Goal: Task Accomplishment & Management: Manage account settings

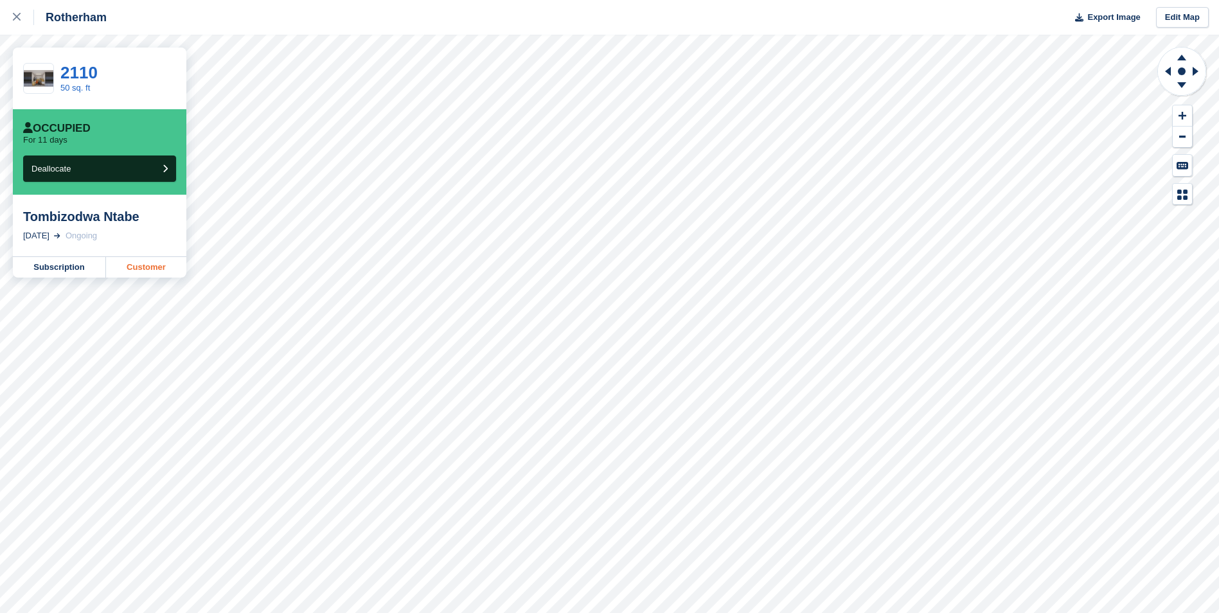
click at [140, 271] on link "Customer" at bounding box center [146, 267] width 80 height 21
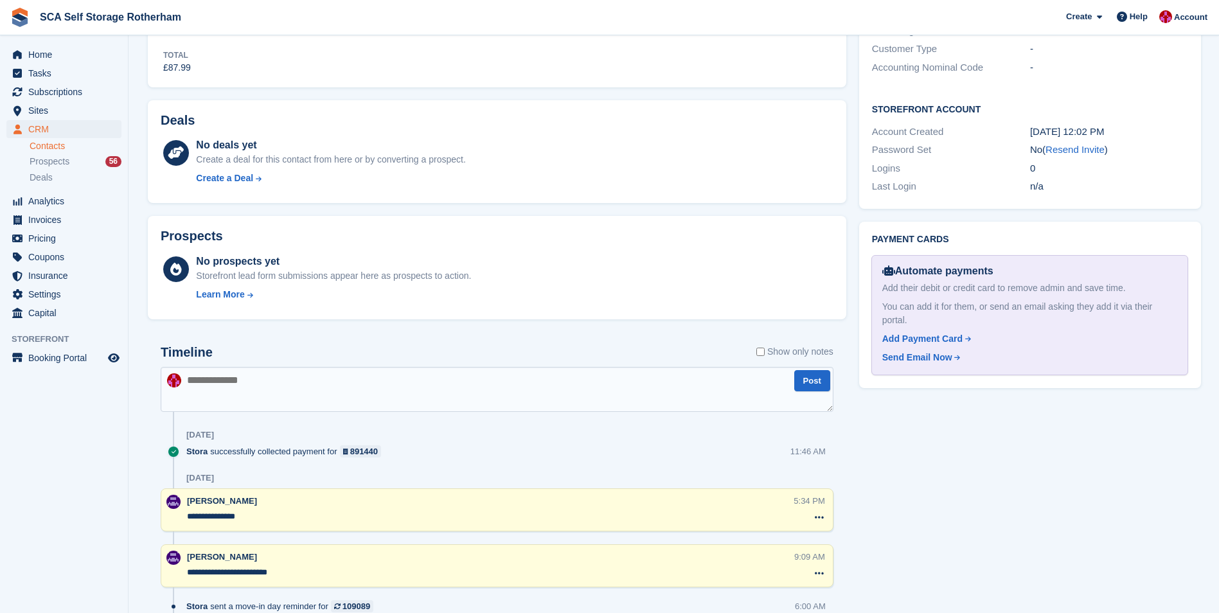
scroll to position [64, 0]
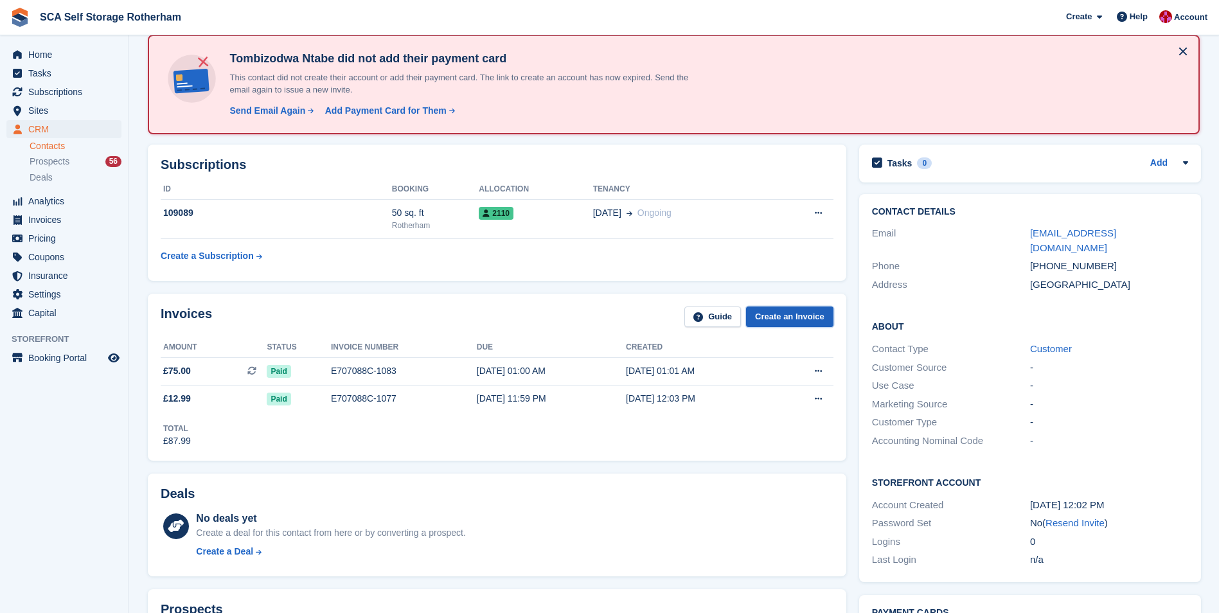
click at [805, 322] on link "Create an Invoice" at bounding box center [789, 317] width 87 height 21
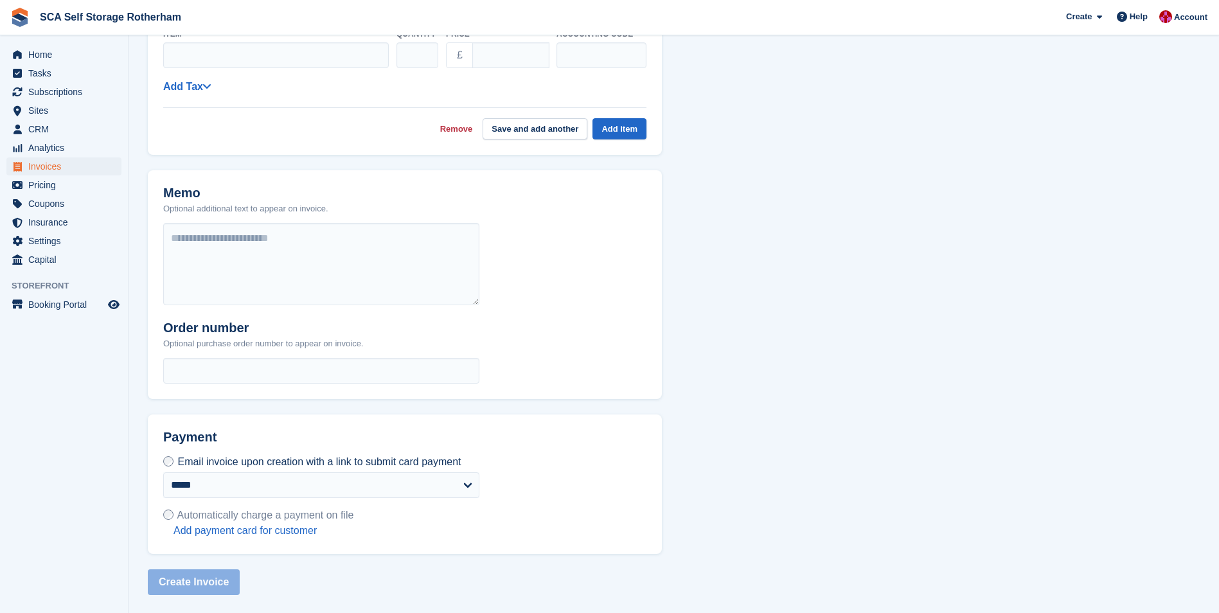
scroll to position [51, 0]
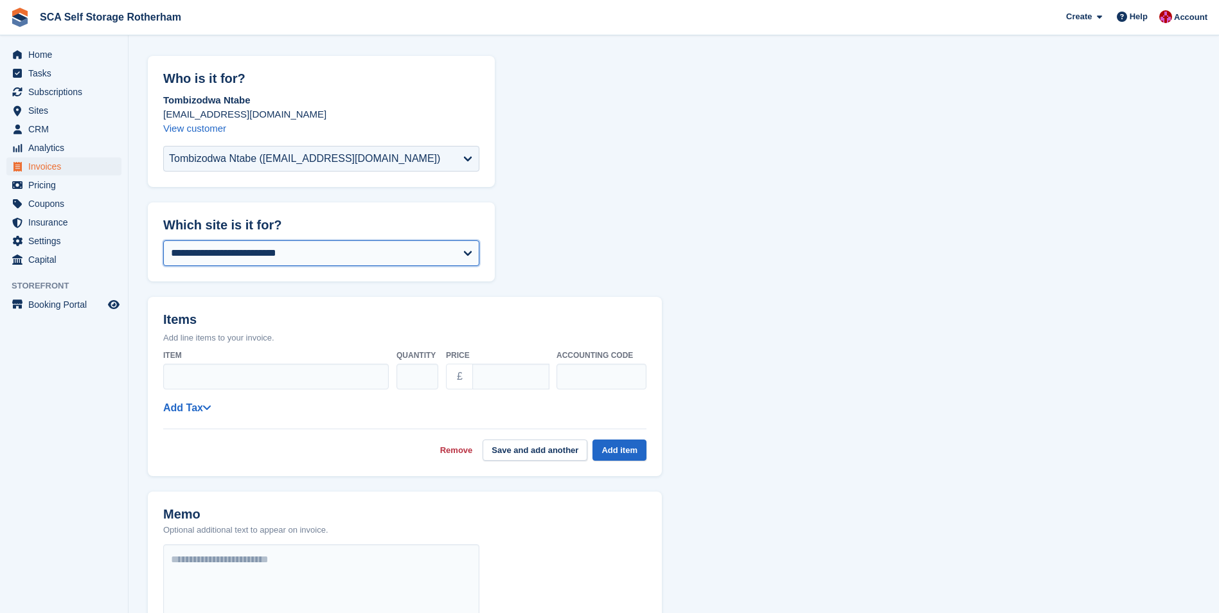
click at [317, 260] on select "**********" at bounding box center [321, 253] width 316 height 26
select select "****"
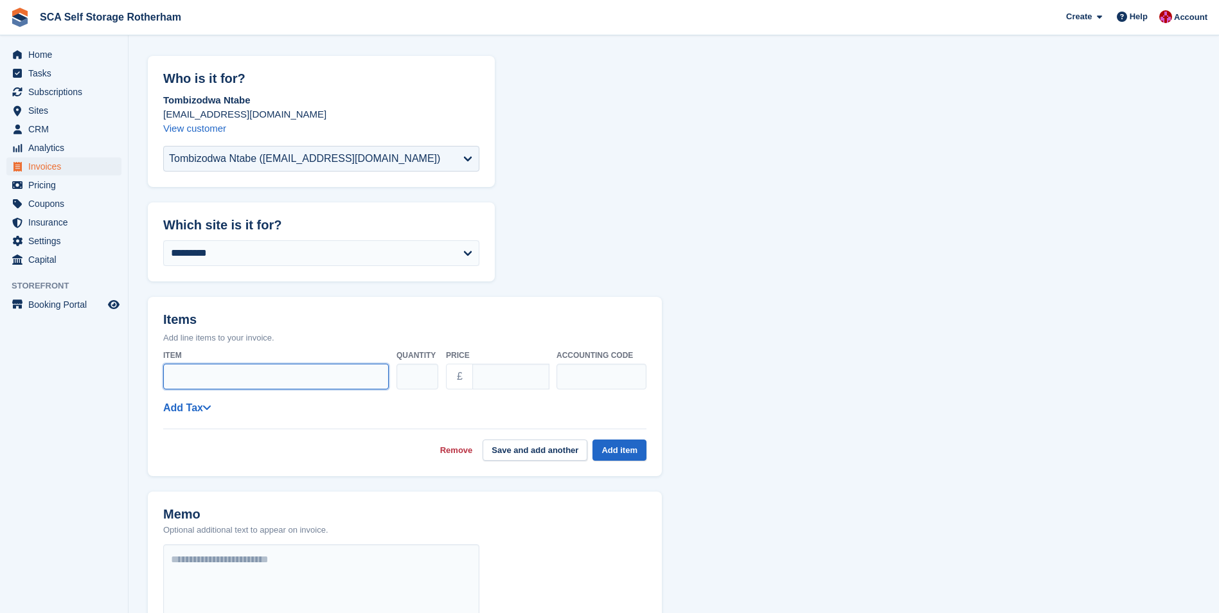
click at [251, 375] on input "Item" at bounding box center [276, 377] width 226 height 26
type input "**********"
drag, startPoint x: 514, startPoint y: 378, endPoint x: 449, endPoint y: 384, distance: 65.2
click at [449, 384] on div "£ ****" at bounding box center [497, 377] width 103 height 26
type input "*****"
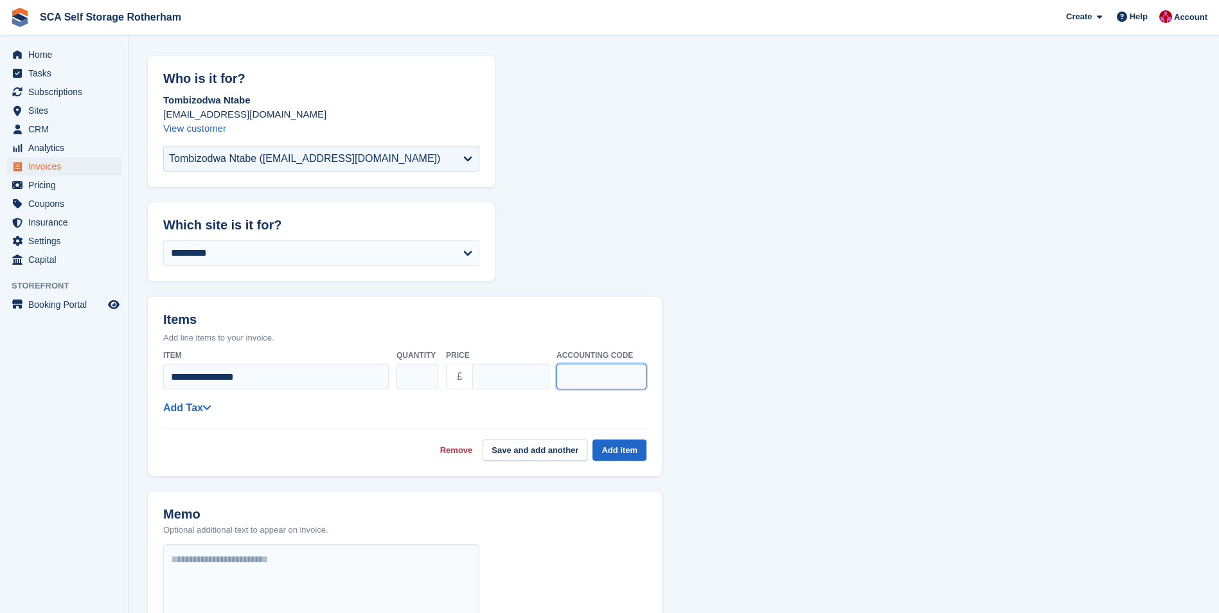
click at [616, 371] on input "text" at bounding box center [602, 377] width 90 height 26
type input "****"
click at [612, 447] on button "Add item" at bounding box center [620, 450] width 54 height 21
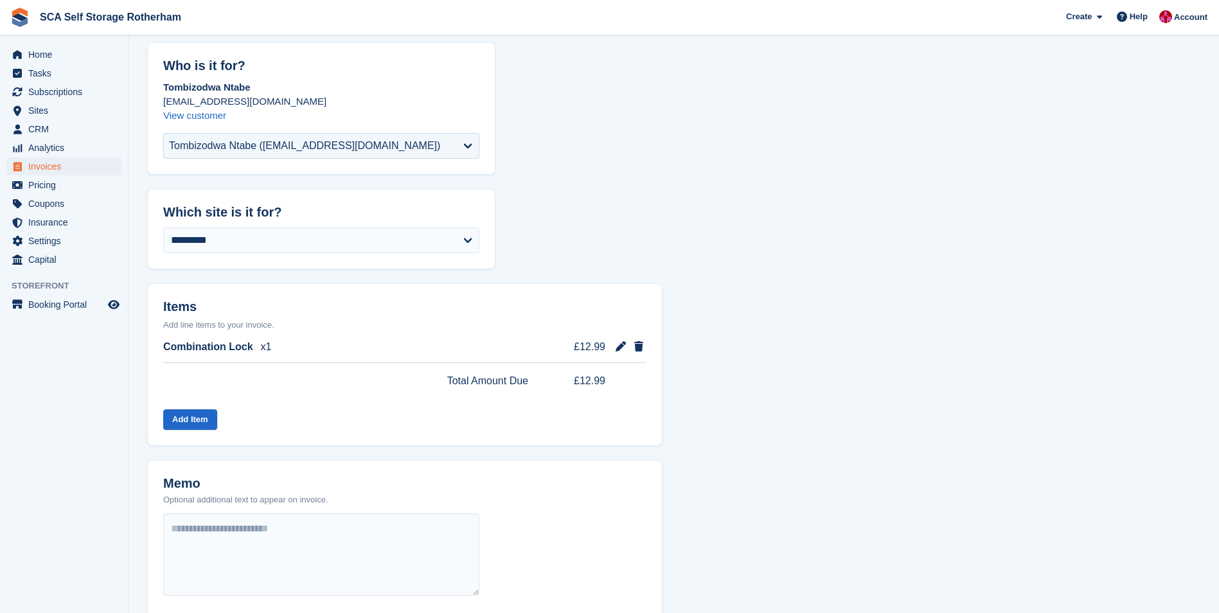
scroll to position [356, 0]
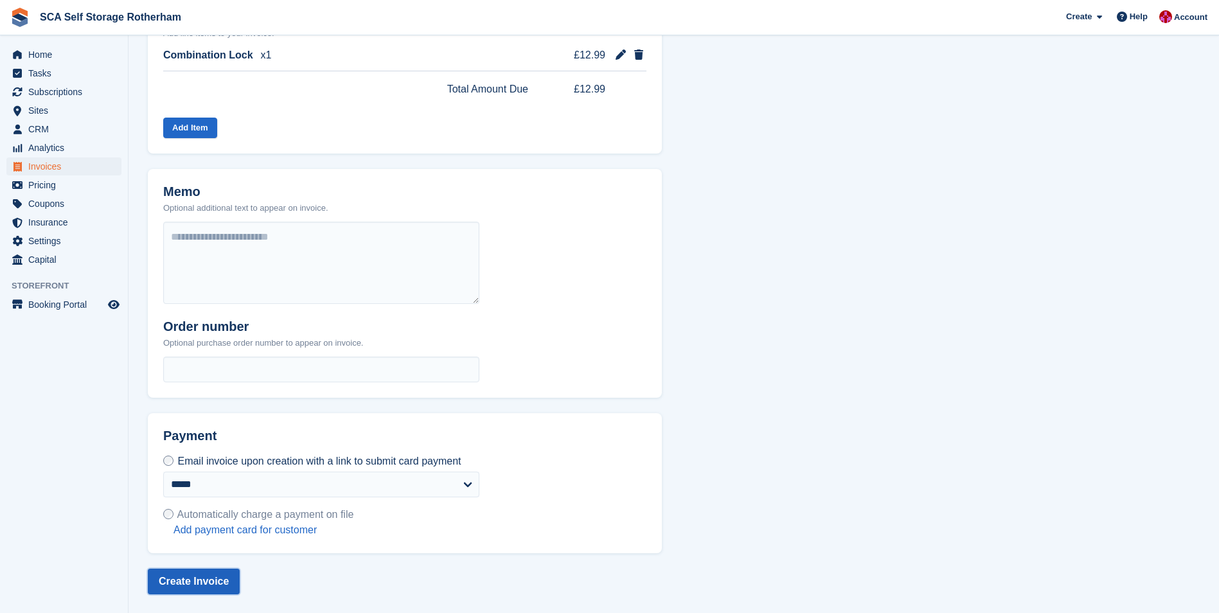
click at [195, 572] on button "Create Invoice" at bounding box center [194, 582] width 92 height 26
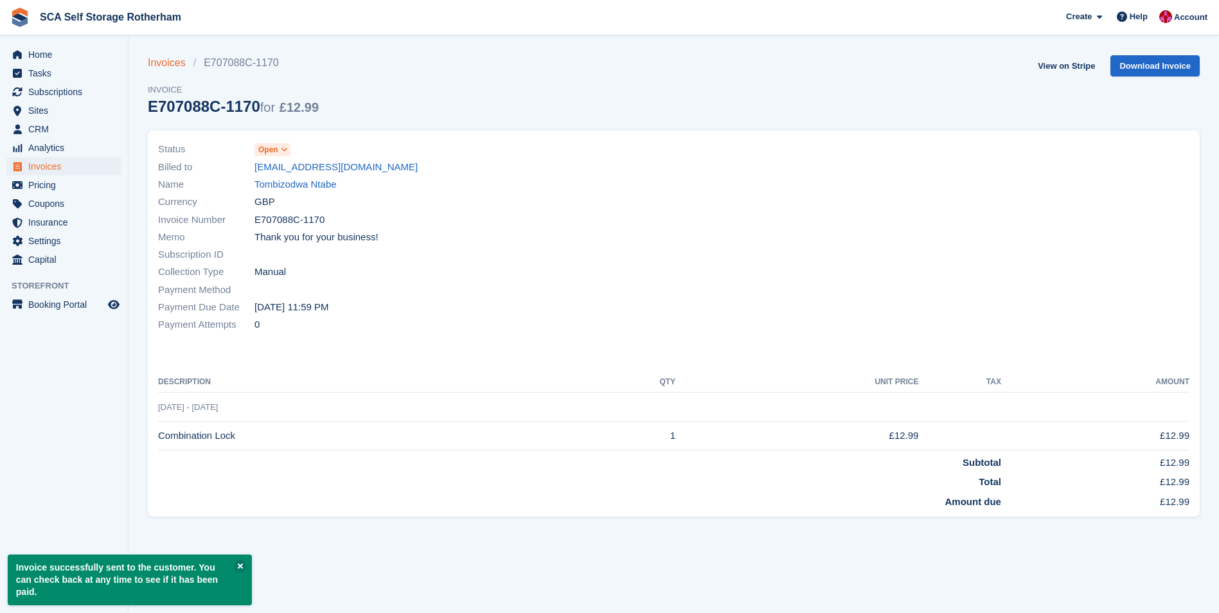
click at [167, 62] on link "Invoices" at bounding box center [171, 62] width 46 height 15
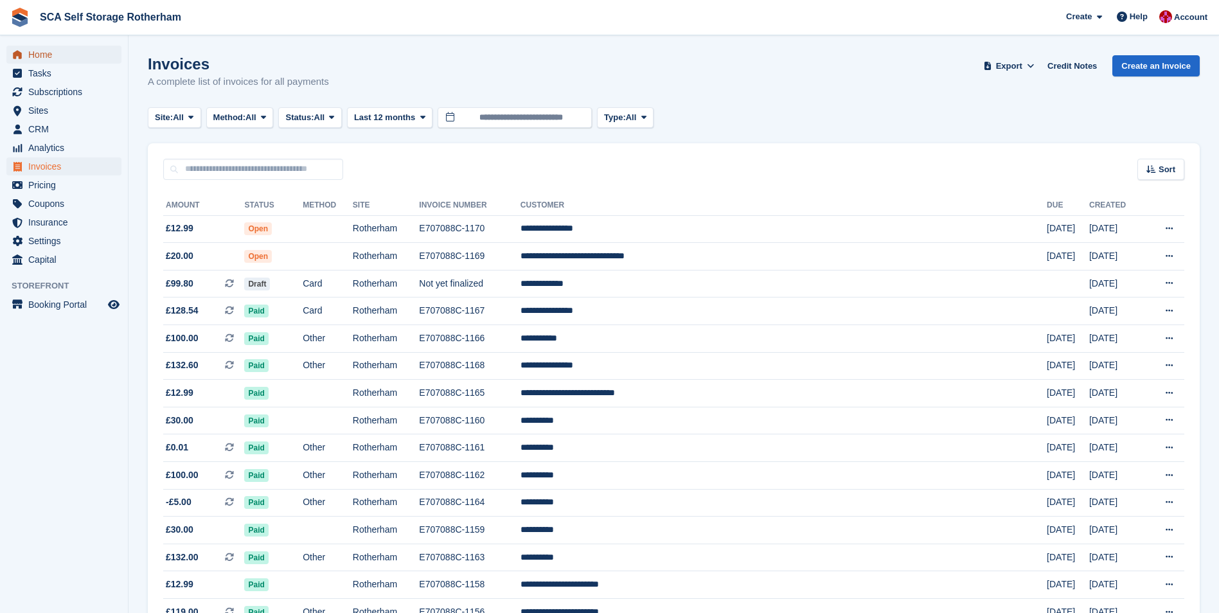
click at [70, 57] on span "Home" at bounding box center [66, 55] width 77 height 18
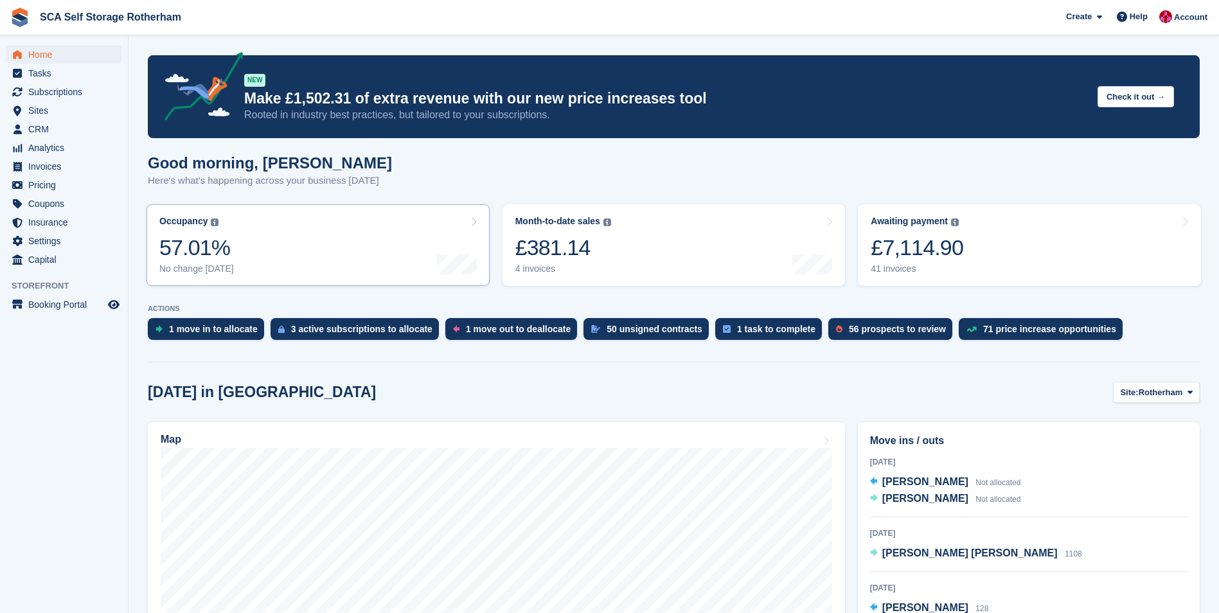
scroll to position [257, 0]
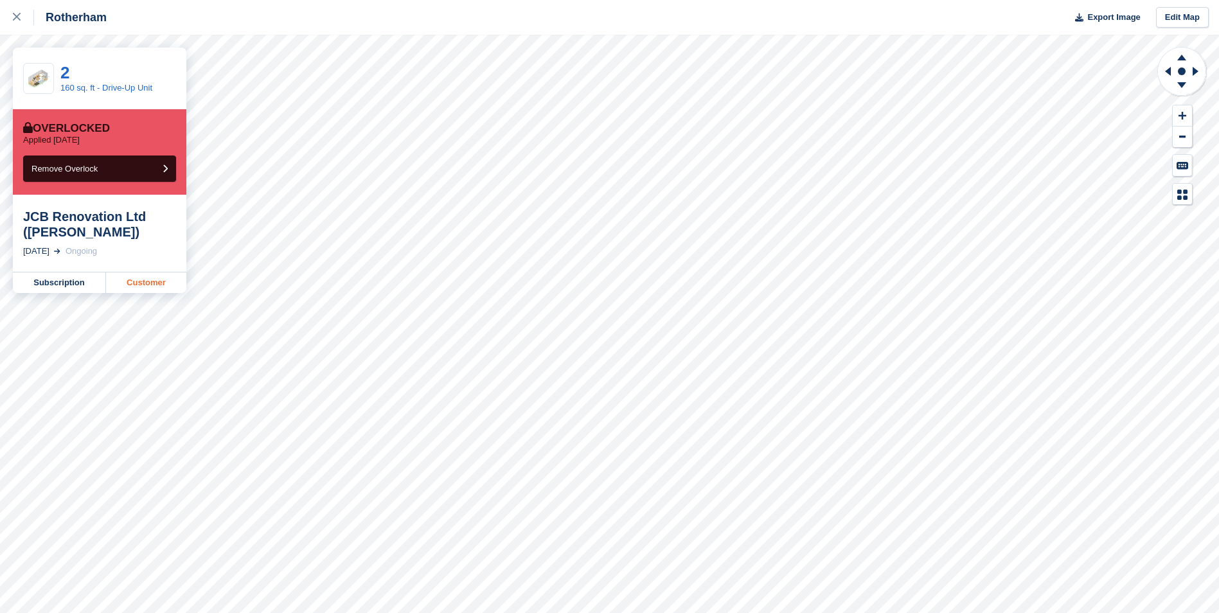
click at [145, 280] on link "Customer" at bounding box center [146, 283] width 80 height 21
click at [20, 23] on div at bounding box center [23, 17] width 21 height 15
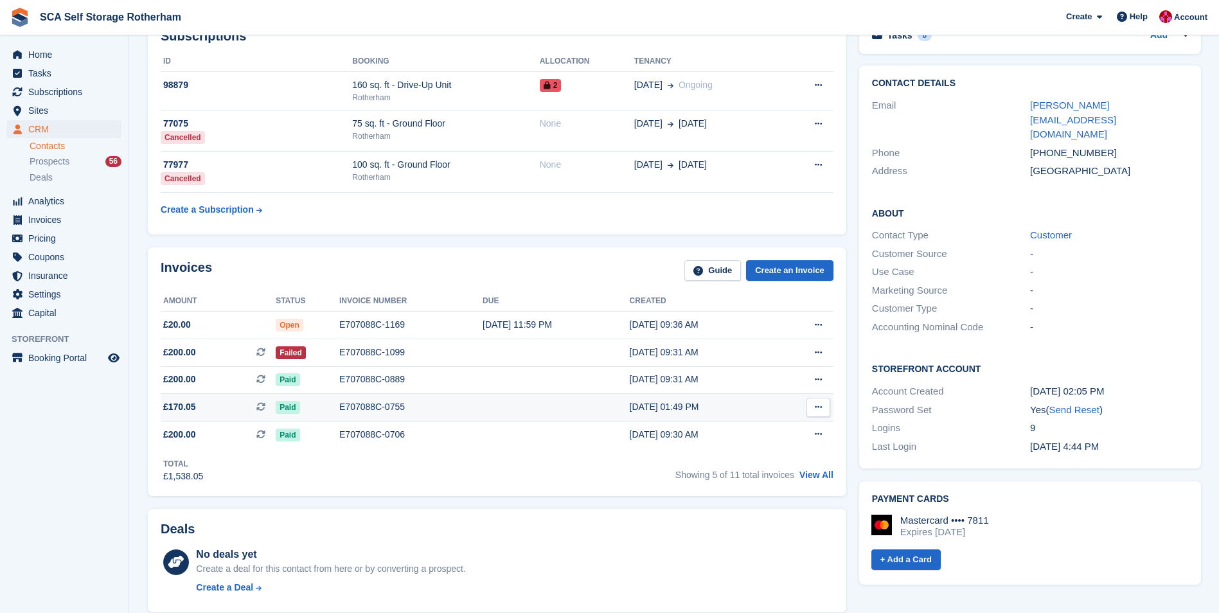
scroll to position [193, 0]
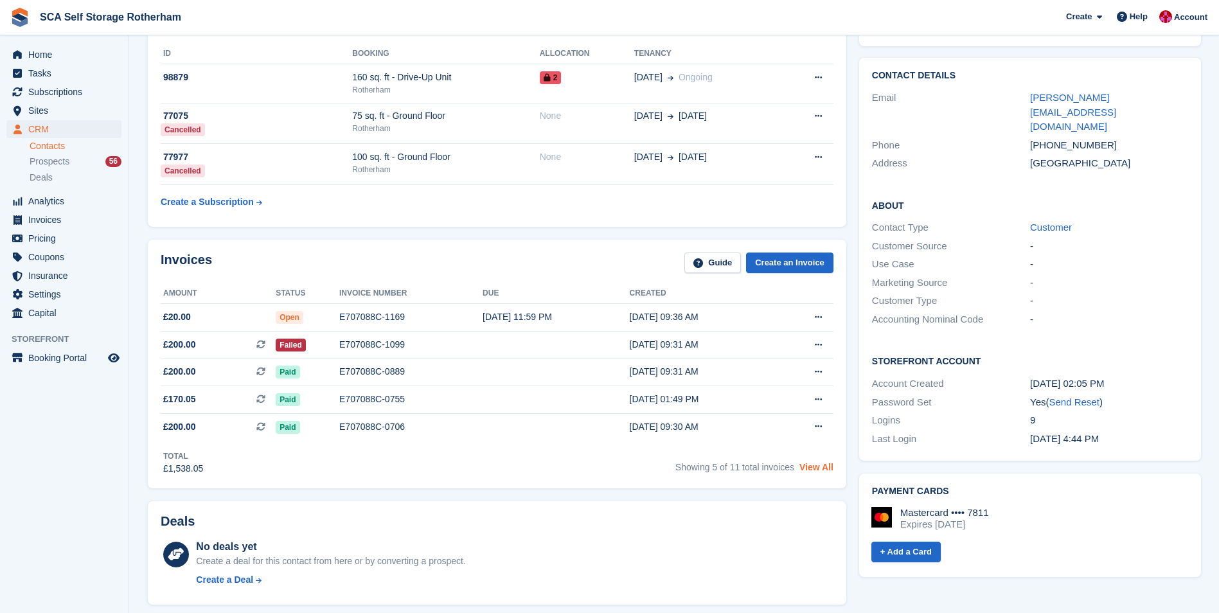
click at [807, 467] on link "View All" at bounding box center [817, 467] width 34 height 10
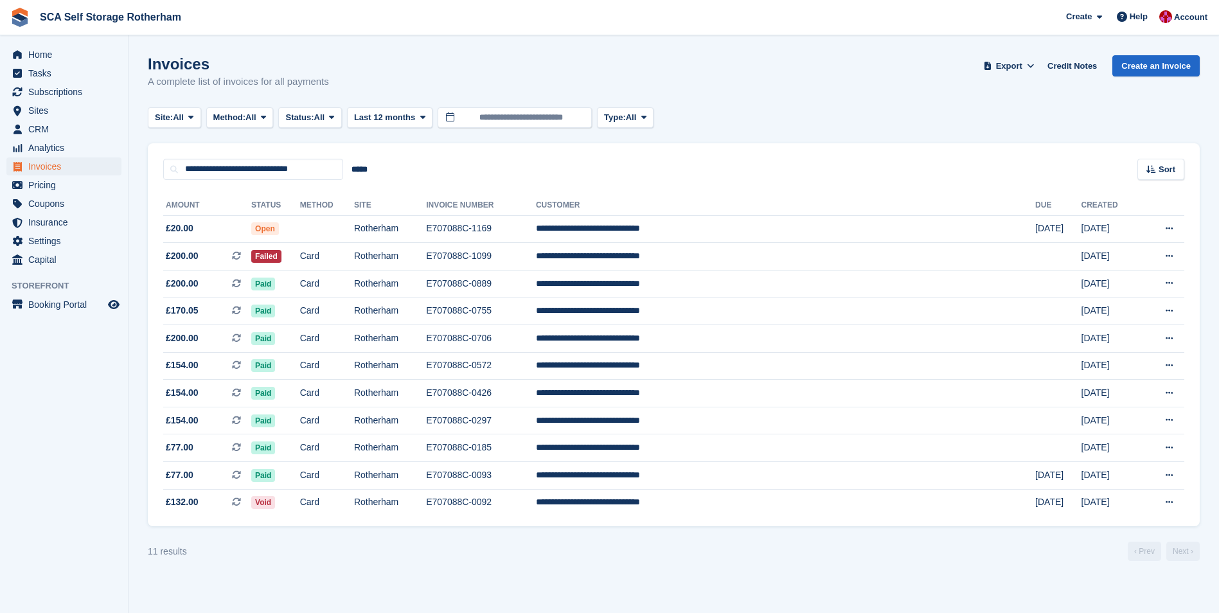
click at [539, 583] on section "Invoices A complete list of invoices for all payments Export Export Invoices Ex…" at bounding box center [674, 306] width 1091 height 613
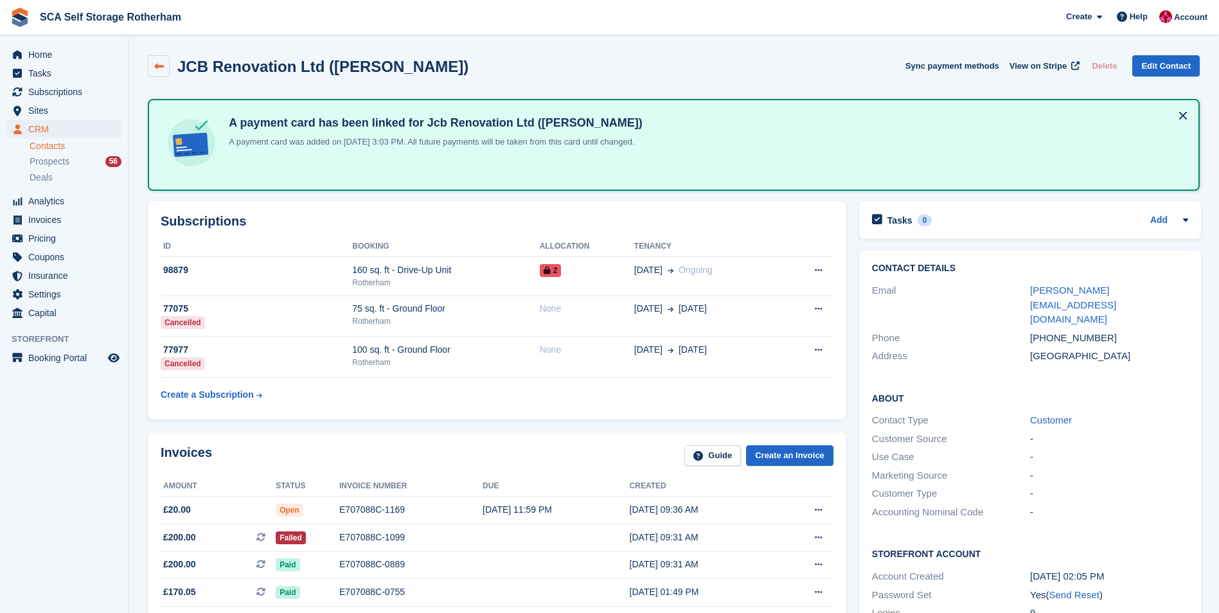
click at [154, 67] on icon at bounding box center [159, 67] width 10 height 10
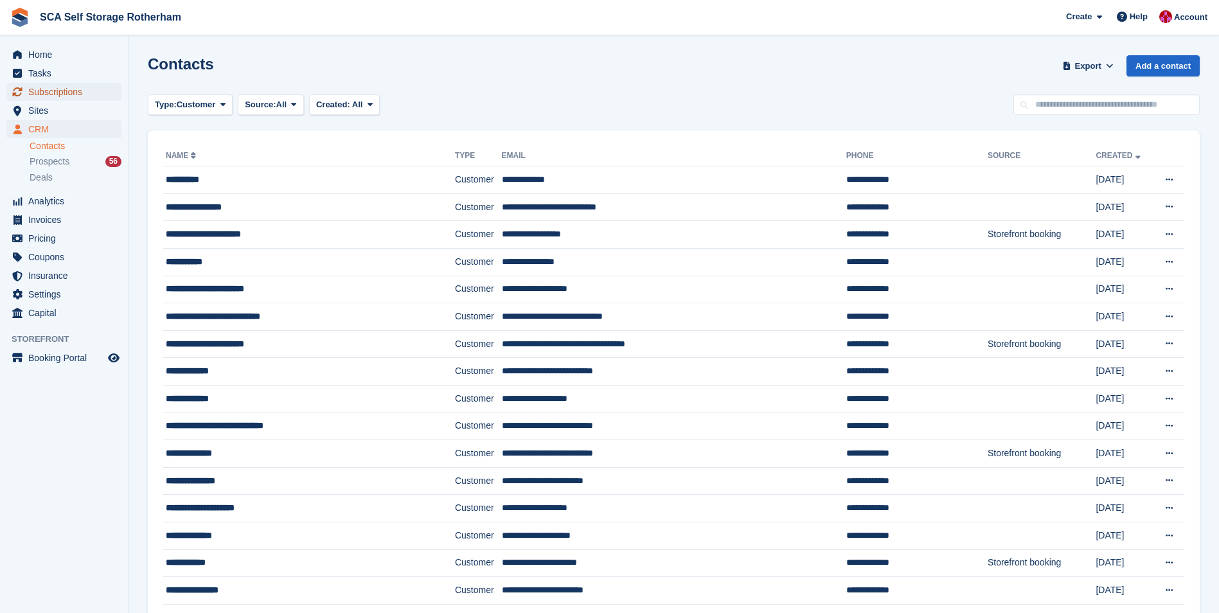
click at [73, 90] on span "Subscriptions" at bounding box center [66, 92] width 77 height 18
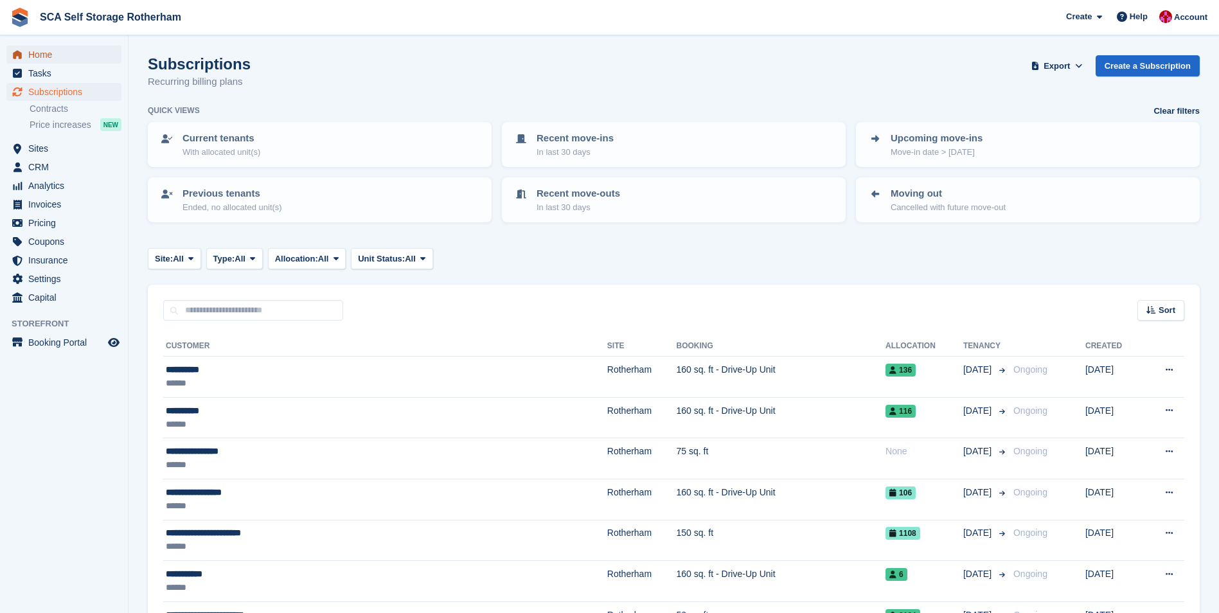
click at [62, 55] on span "Home" at bounding box center [66, 55] width 77 height 18
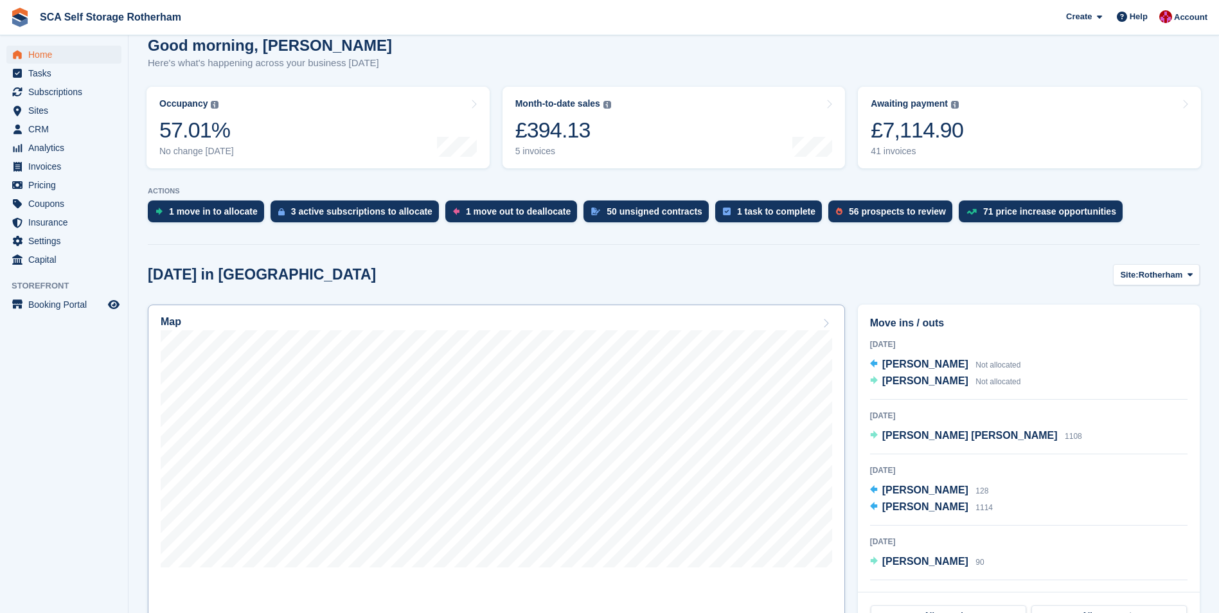
scroll to position [193, 0]
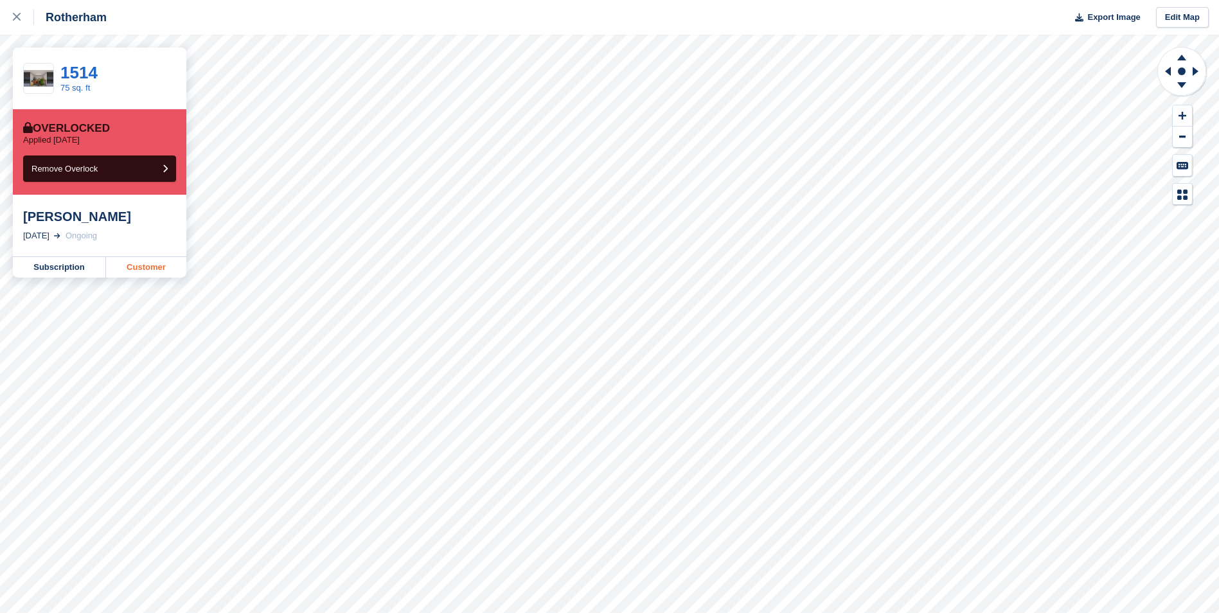
click at [156, 264] on link "Customer" at bounding box center [146, 267] width 80 height 21
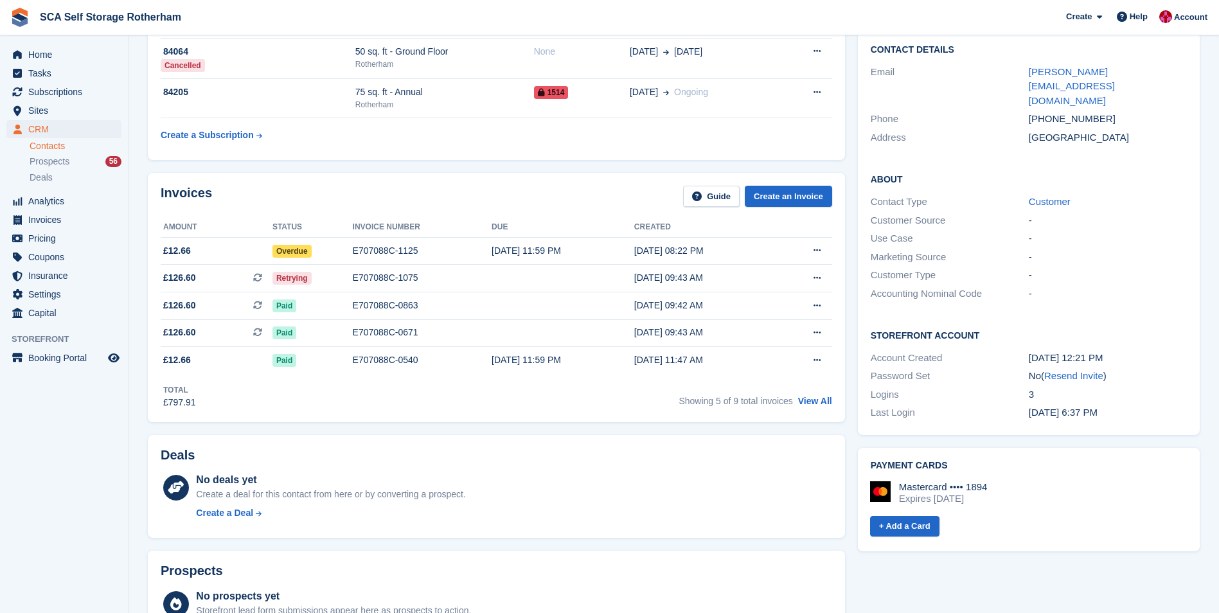
scroll to position [129, 0]
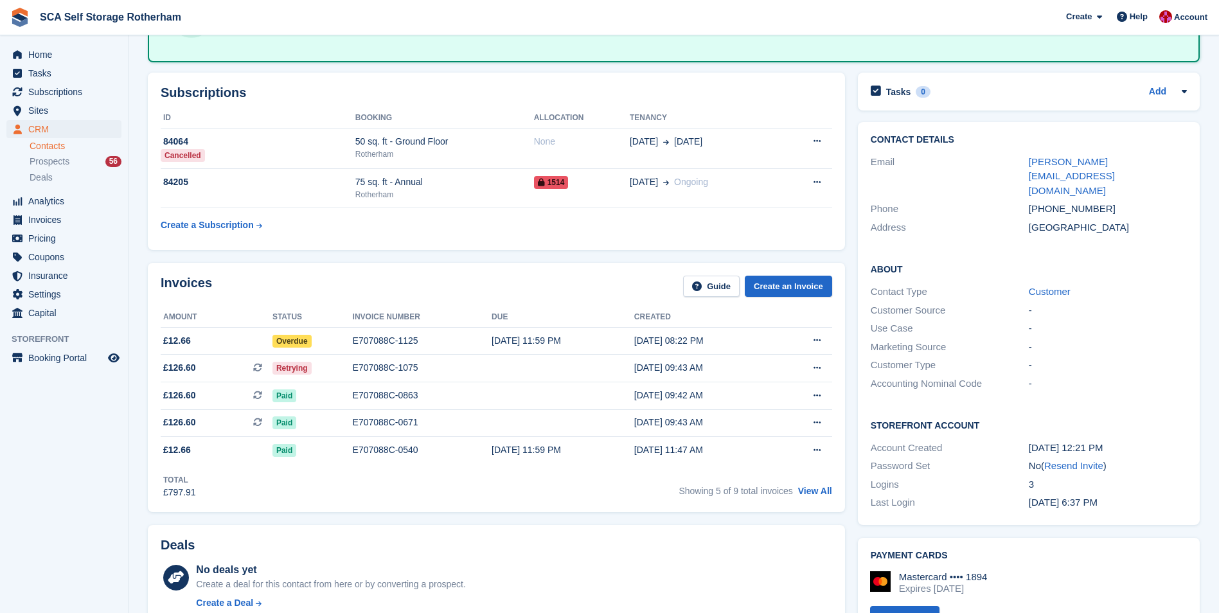
click at [73, 45] on div "Home Tasks Subscriptions Subscriptions Subscriptions Contracts Price increases …" at bounding box center [64, 181] width 128 height 282
click at [64, 55] on span "Home" at bounding box center [66, 55] width 77 height 18
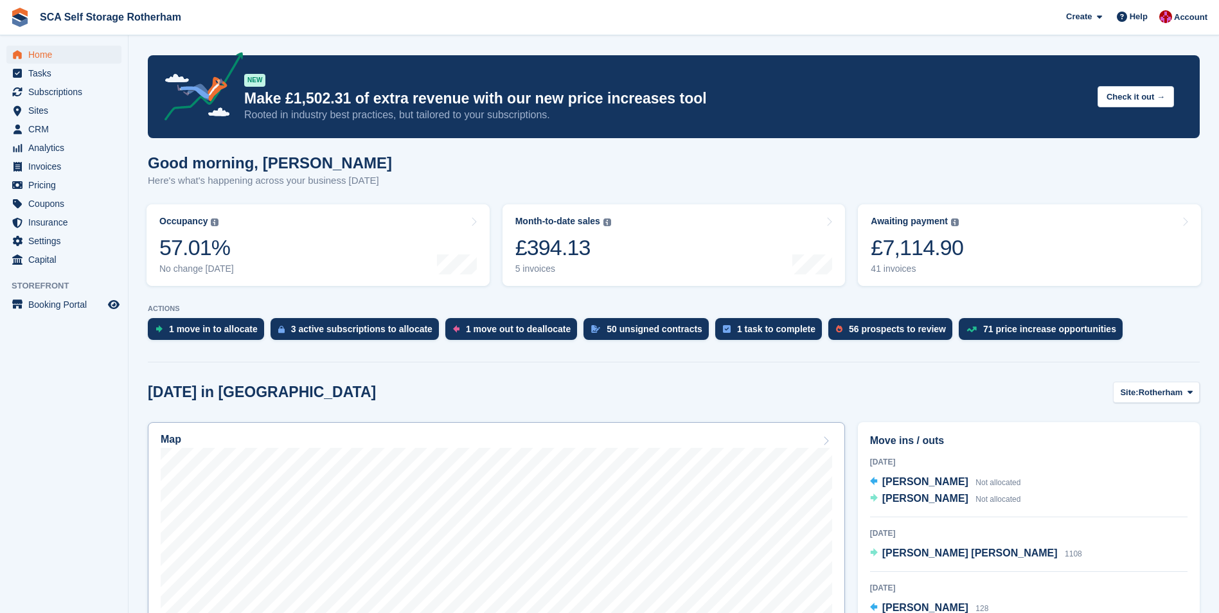
scroll to position [257, 0]
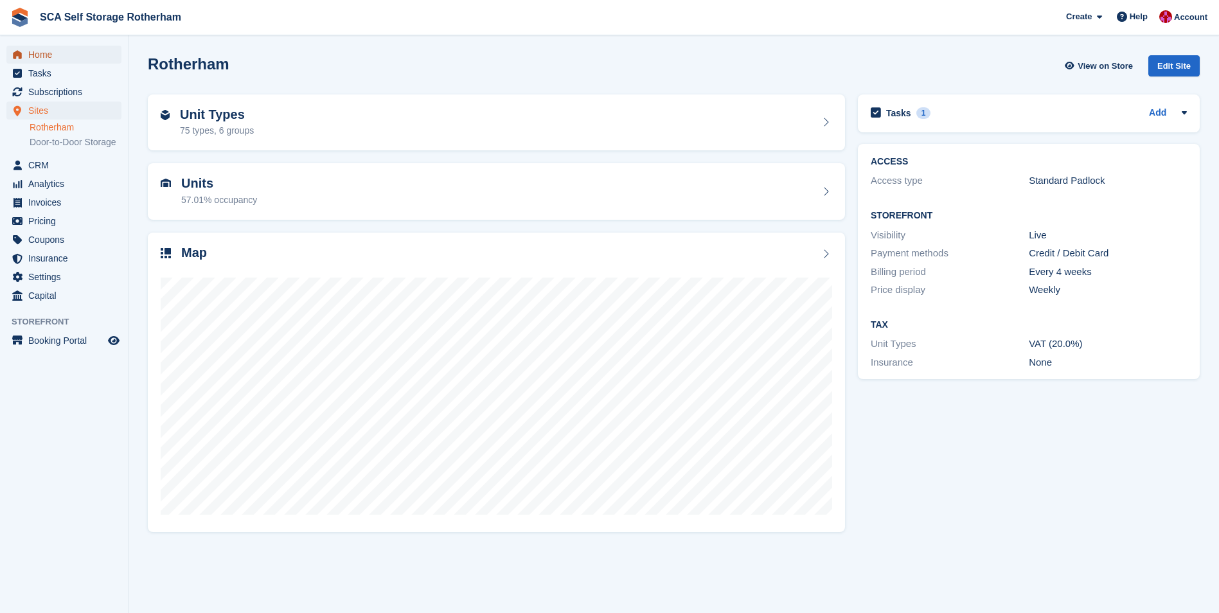
click at [37, 62] on span "Home" at bounding box center [66, 55] width 77 height 18
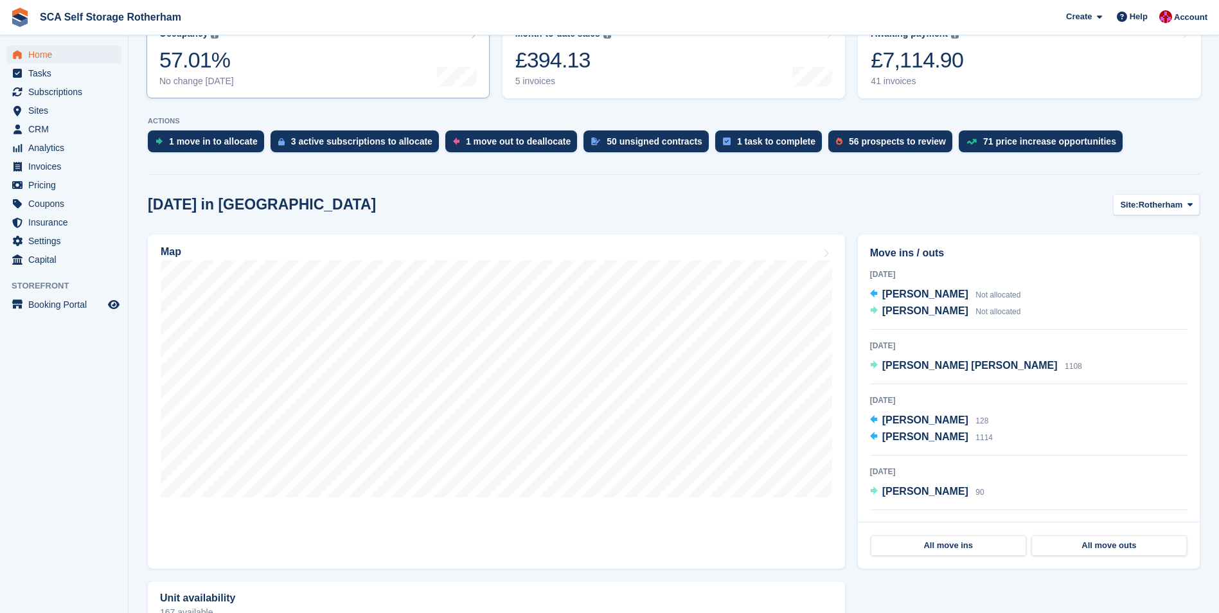
scroll to position [193, 0]
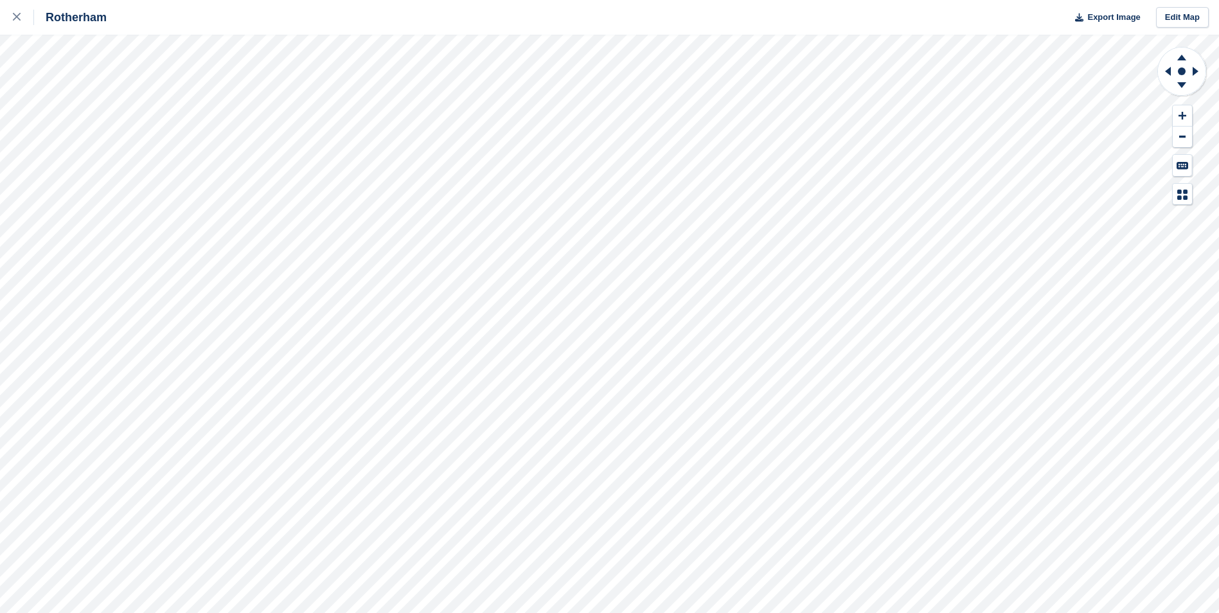
click at [84, 166] on div "Rotherham Export Image Edit Map" at bounding box center [609, 306] width 1219 height 613
click at [156, 92] on div "Rotherham Export Image Edit Map" at bounding box center [609, 306] width 1219 height 613
click at [38, 278] on div "Rotherham Export Image Edit Map" at bounding box center [609, 306] width 1219 height 613
click at [9, 15] on link at bounding box center [17, 17] width 34 height 35
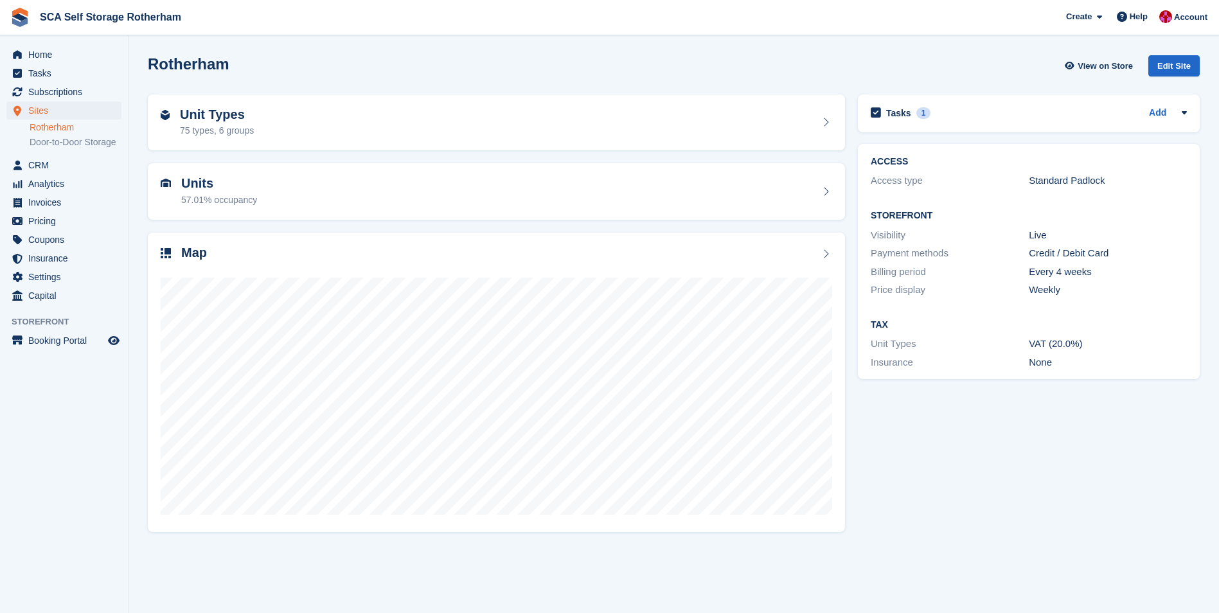
click at [1188, 23] on span "Account" at bounding box center [1190, 17] width 33 height 13
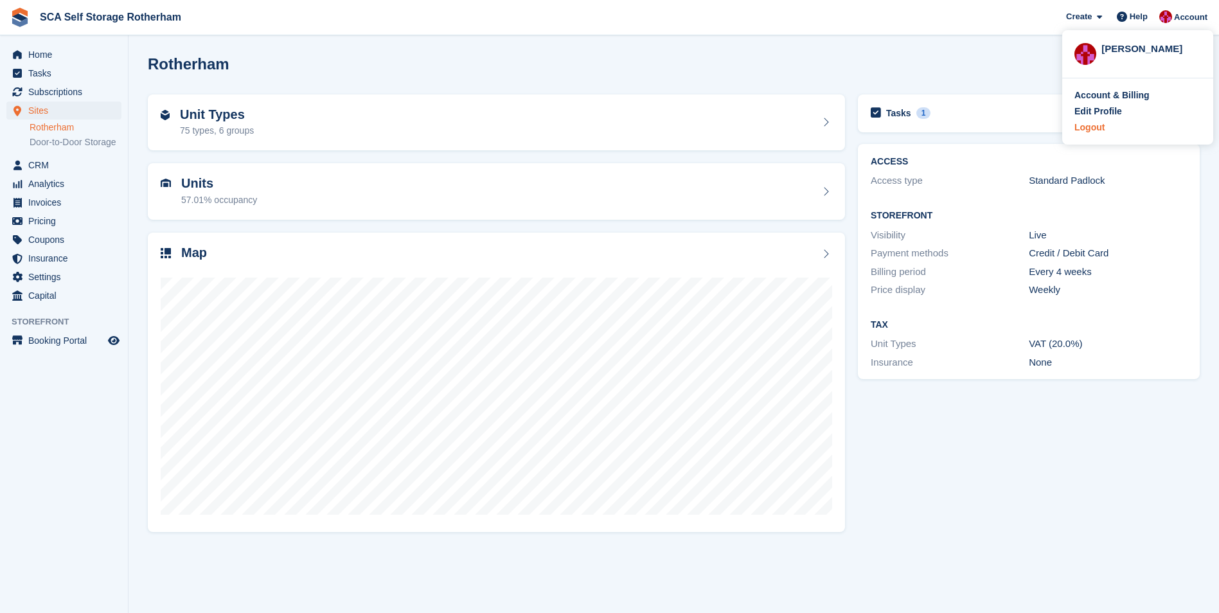
click at [1087, 129] on div "Logout" at bounding box center [1090, 127] width 30 height 13
